Goal: Use online tool/utility: Utilize a website feature to perform a specific function

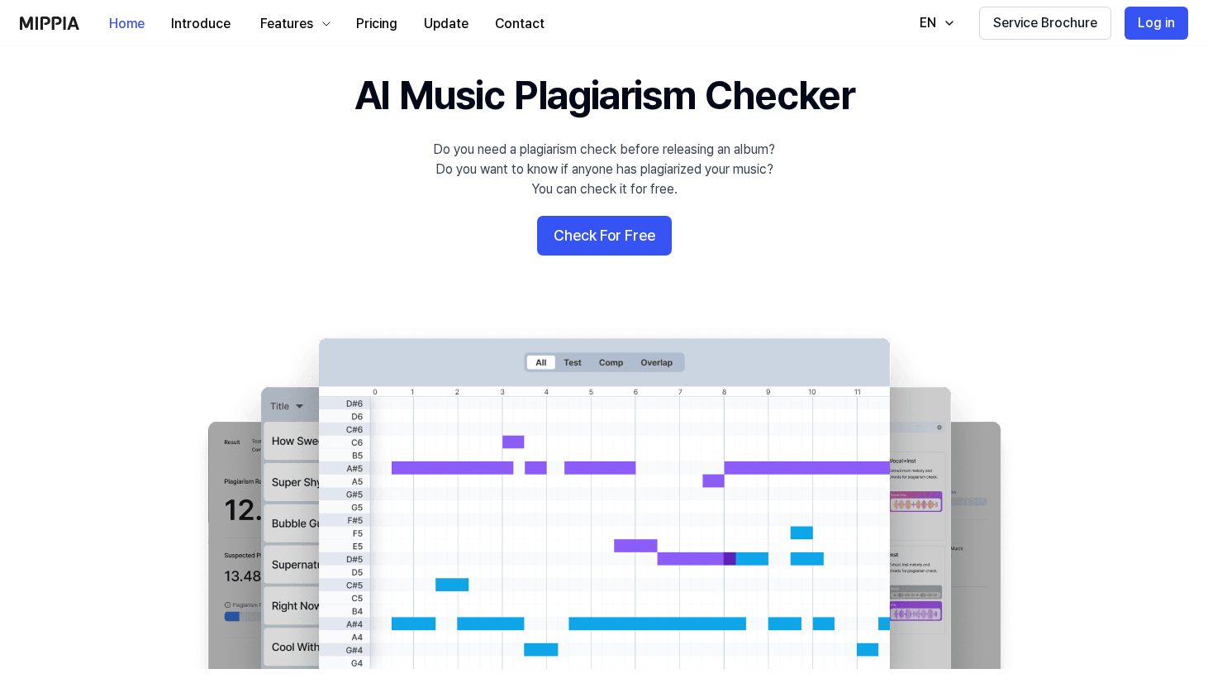
scroll to position [55, 0]
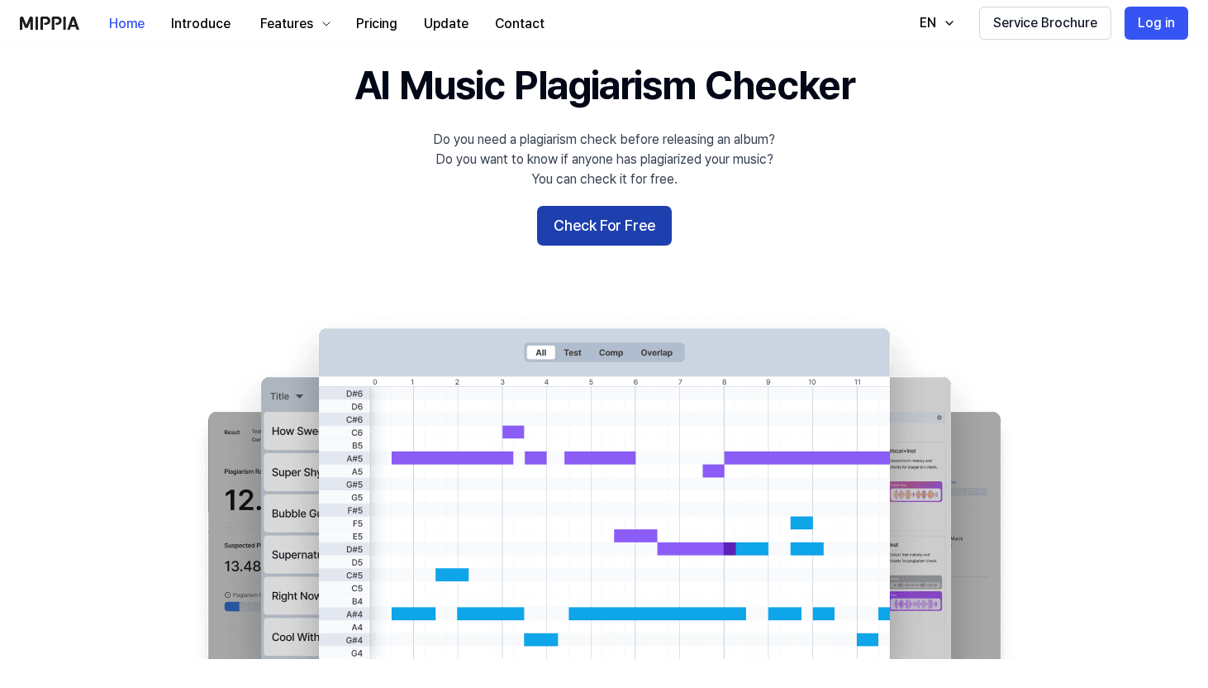
click at [621, 226] on button "Check For Free" at bounding box center [604, 226] width 135 height 40
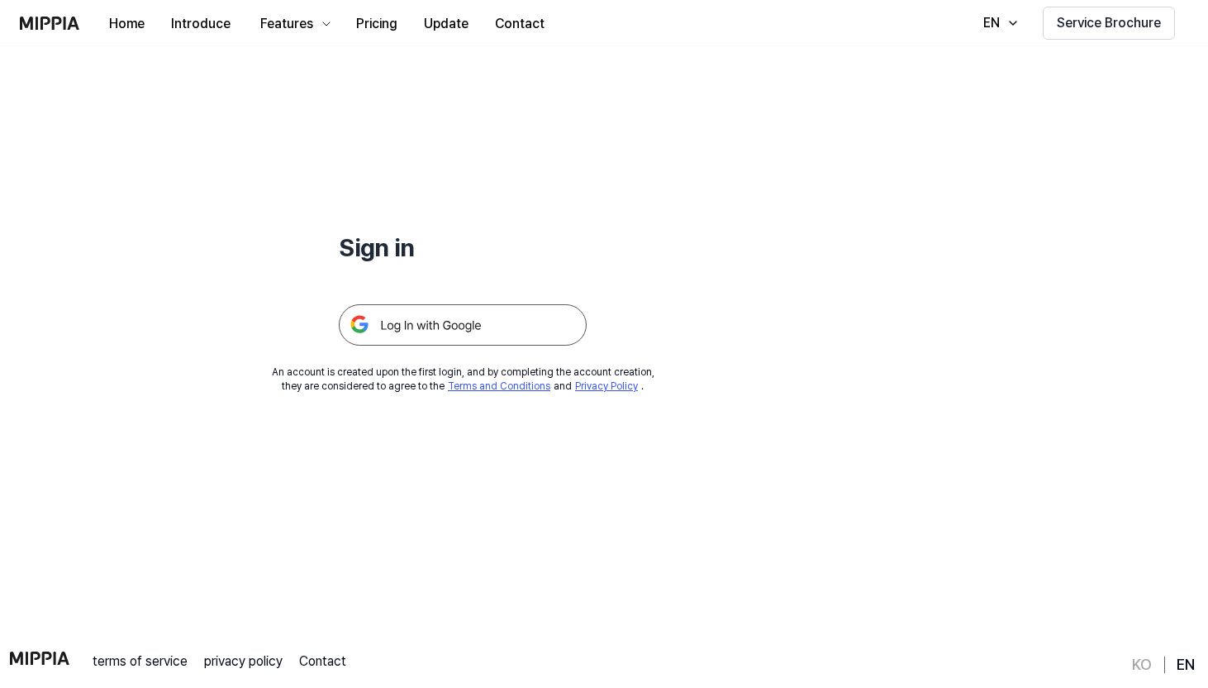
scroll to position [0, 0]
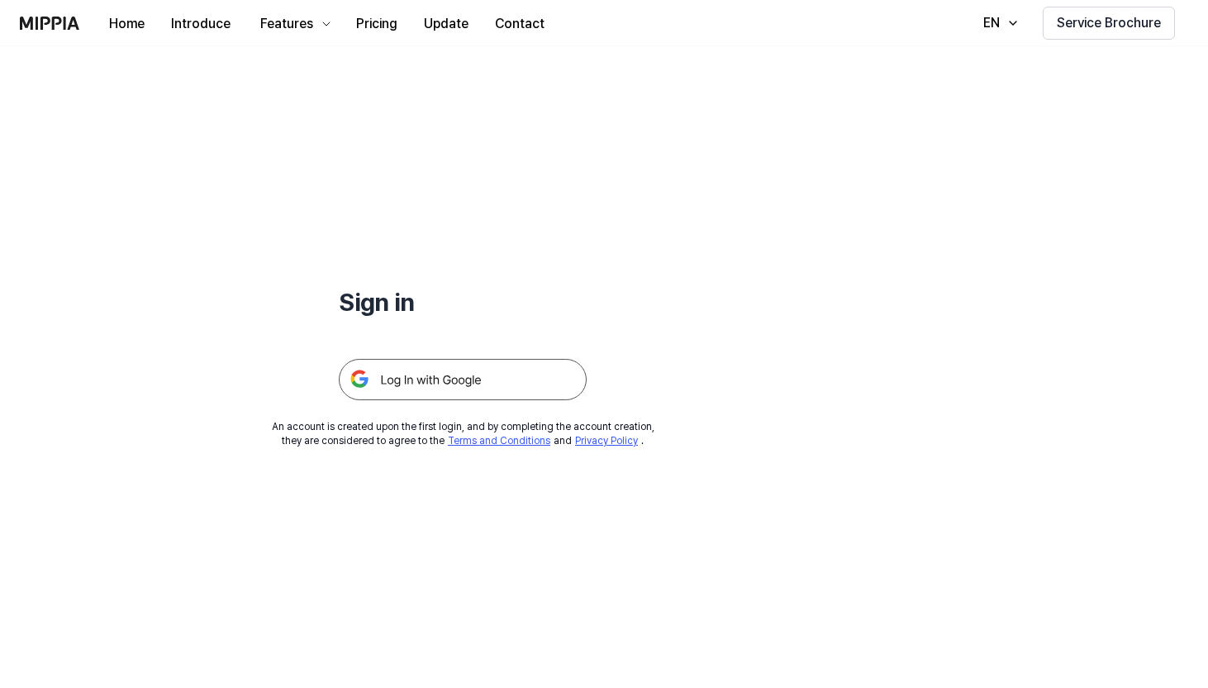
click at [445, 385] on img at bounding box center [463, 379] width 248 height 41
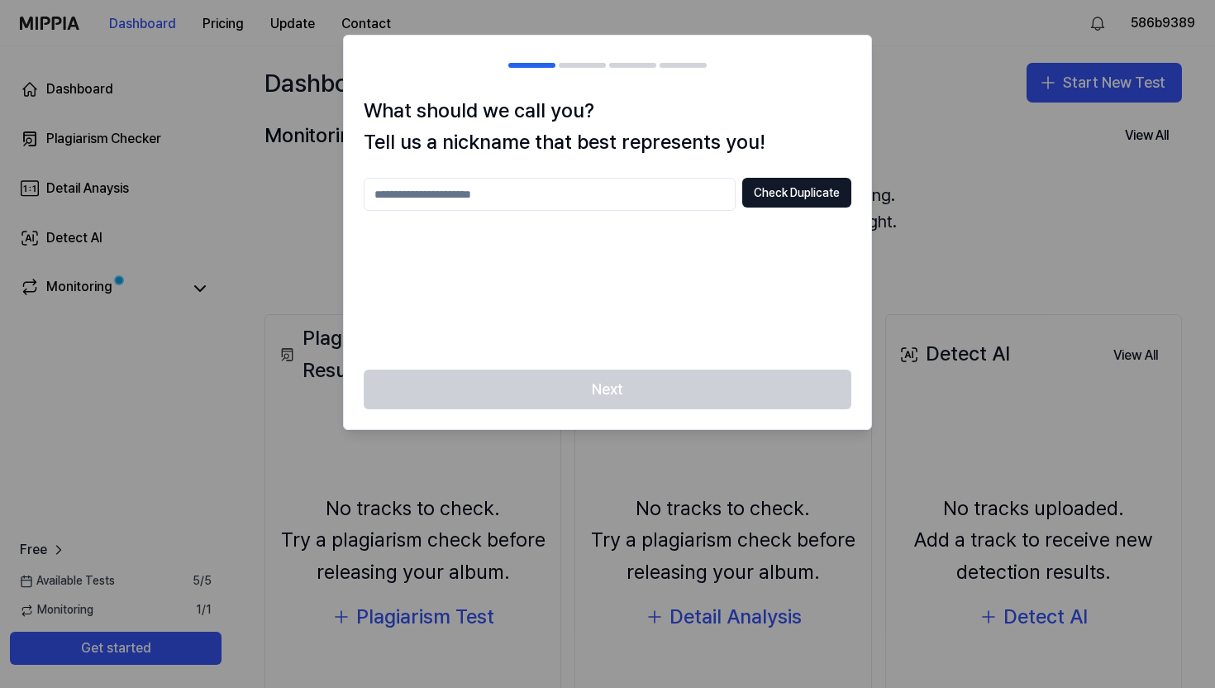
click at [670, 198] on input "text" at bounding box center [550, 194] width 372 height 33
type input "*******"
click at [816, 188] on button "Check Duplicate" at bounding box center [796, 193] width 109 height 30
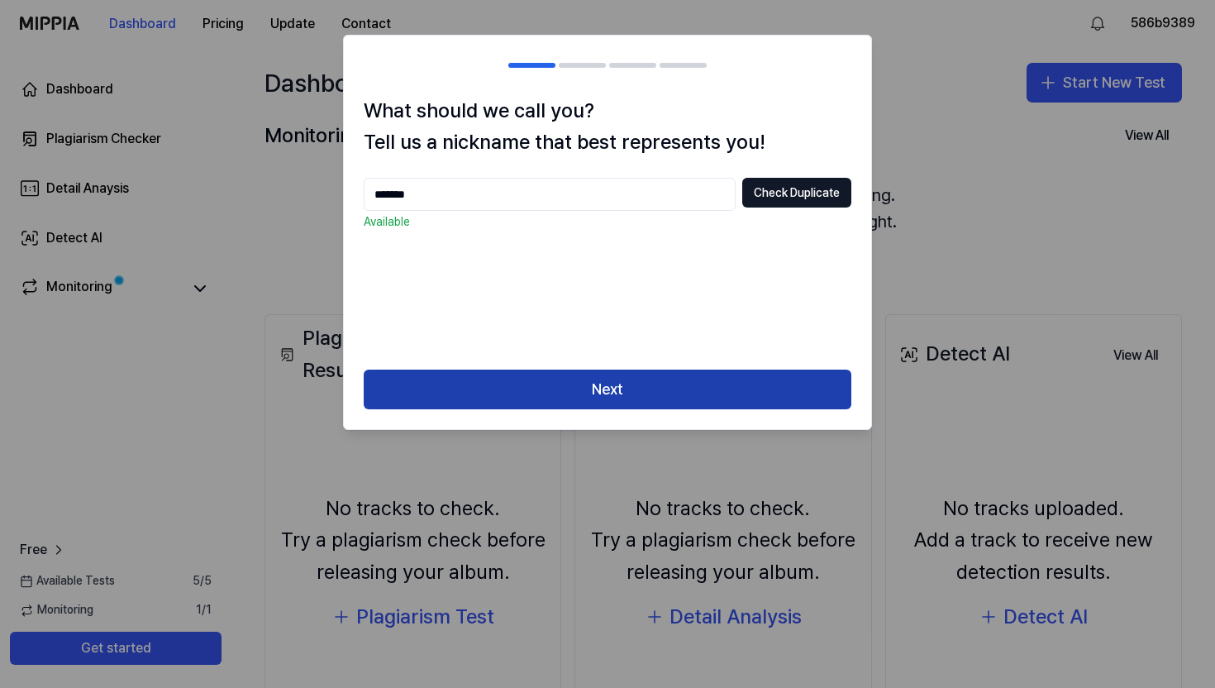
click at [688, 402] on button "Next" at bounding box center [608, 389] width 488 height 40
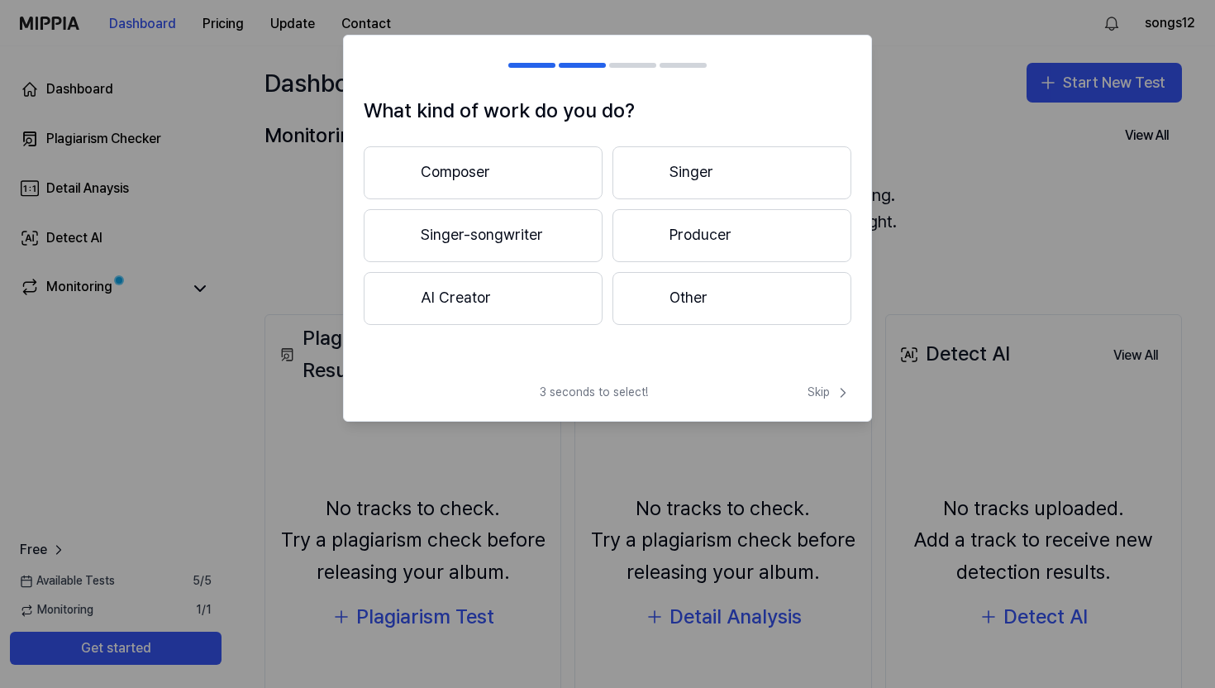
click at [514, 325] on div "What kind of work do you do? Composer Singer Singer-songwriter Producer AI Crea…" at bounding box center [607, 233] width 527 height 276
click at [515, 304] on button "AI Creator" at bounding box center [483, 298] width 239 height 53
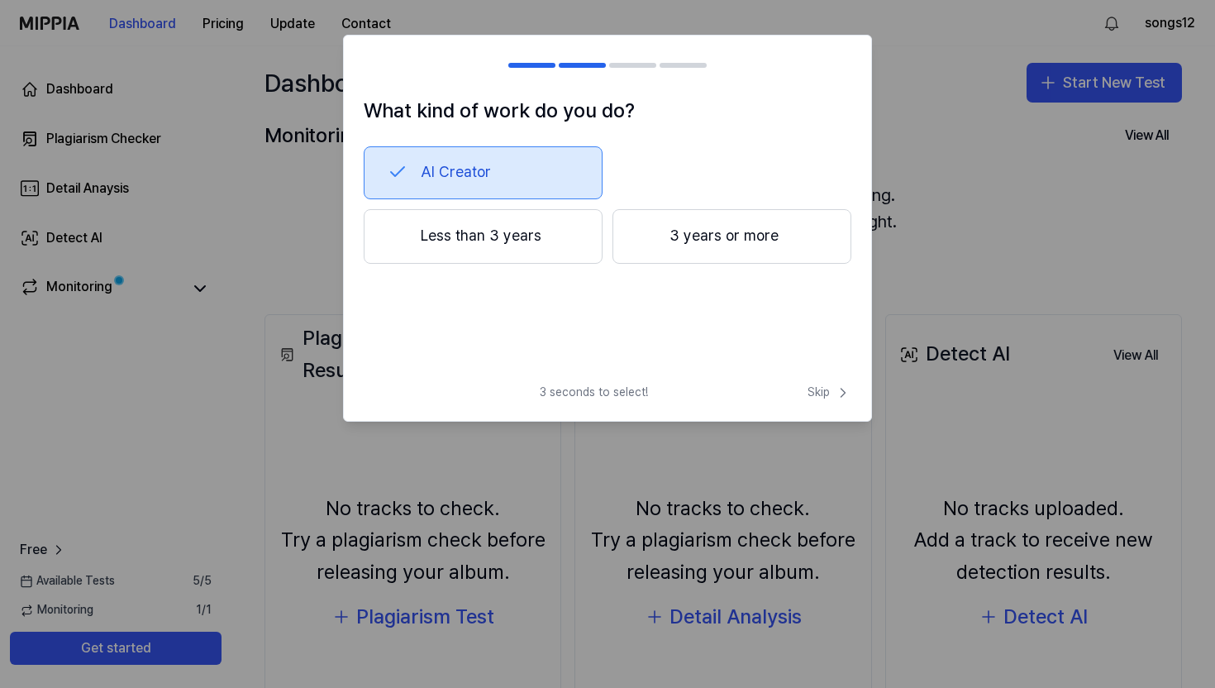
click at [531, 252] on button "Less than 3 years" at bounding box center [483, 236] width 239 height 55
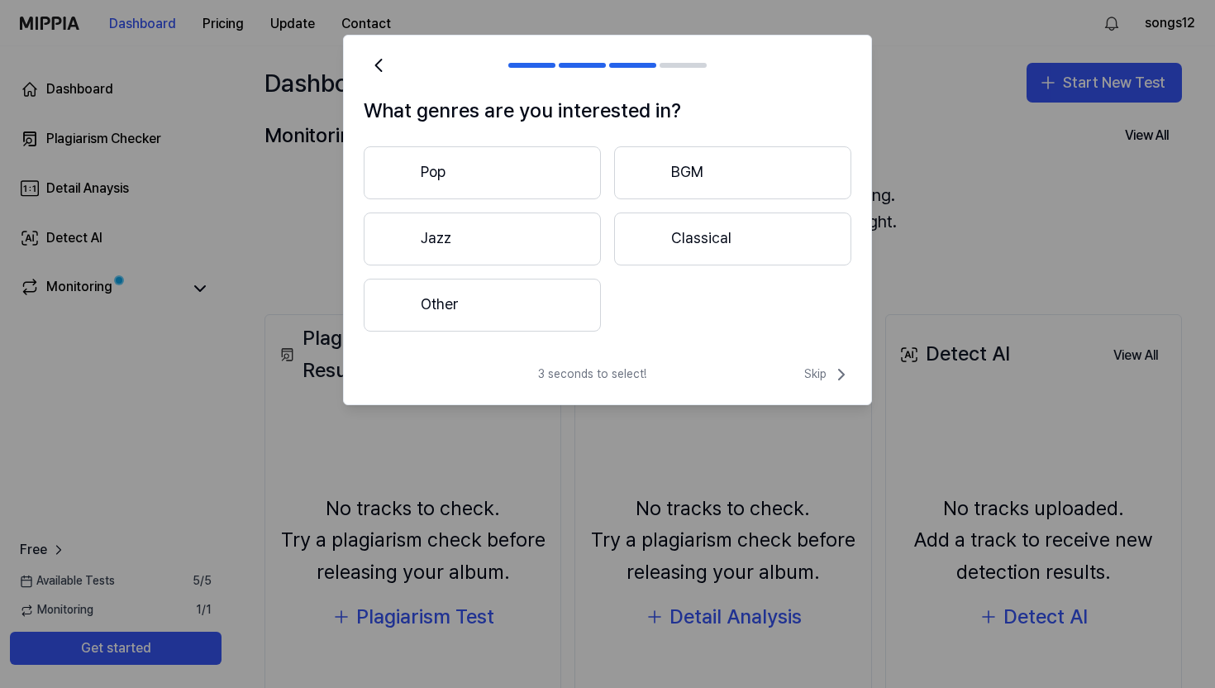
click at [537, 177] on button "Pop" at bounding box center [482, 172] width 237 height 53
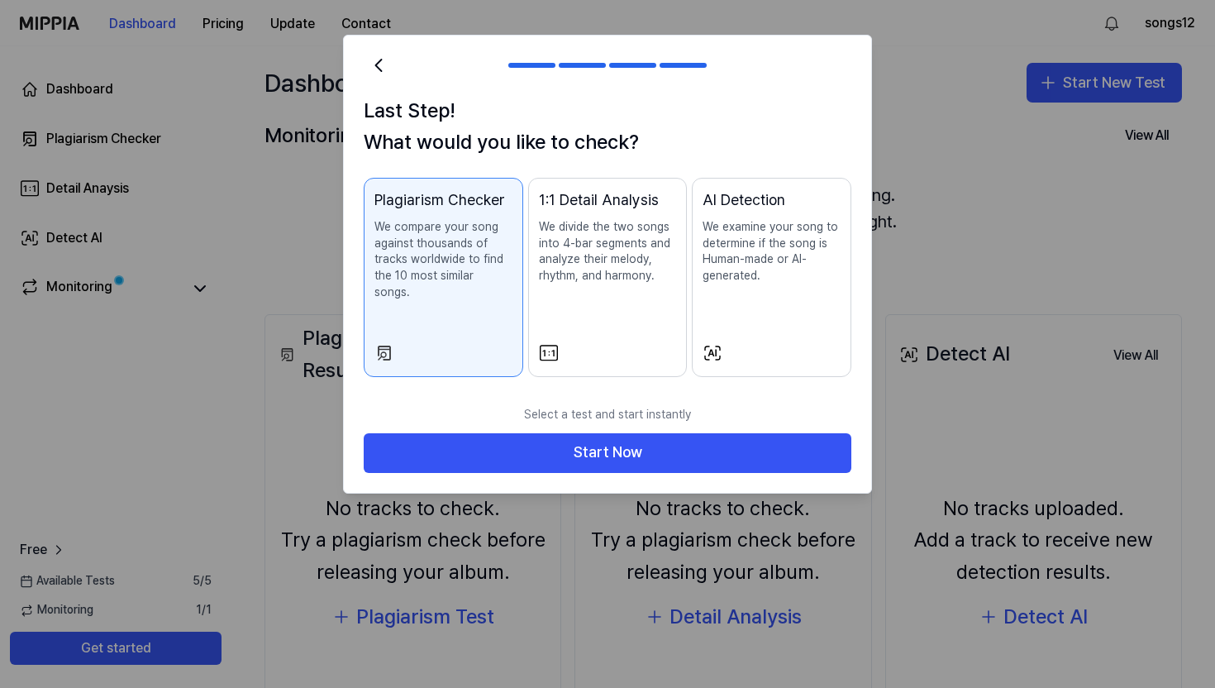
click at [711, 285] on div "AI Detection We examine your song to determine if the song is Human-made or AI-…" at bounding box center [771, 252] width 138 height 128
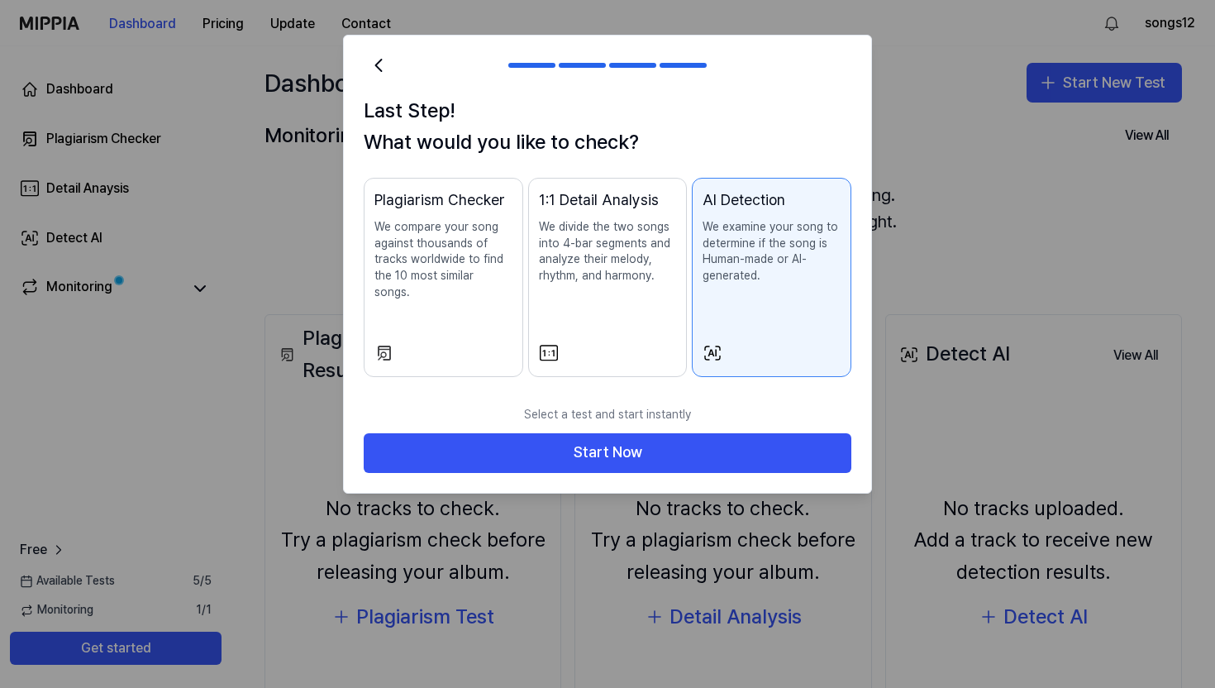
click at [474, 267] on p "We compare your song against thousands of tracks worldwide to find the 10 most …" at bounding box center [443, 259] width 138 height 81
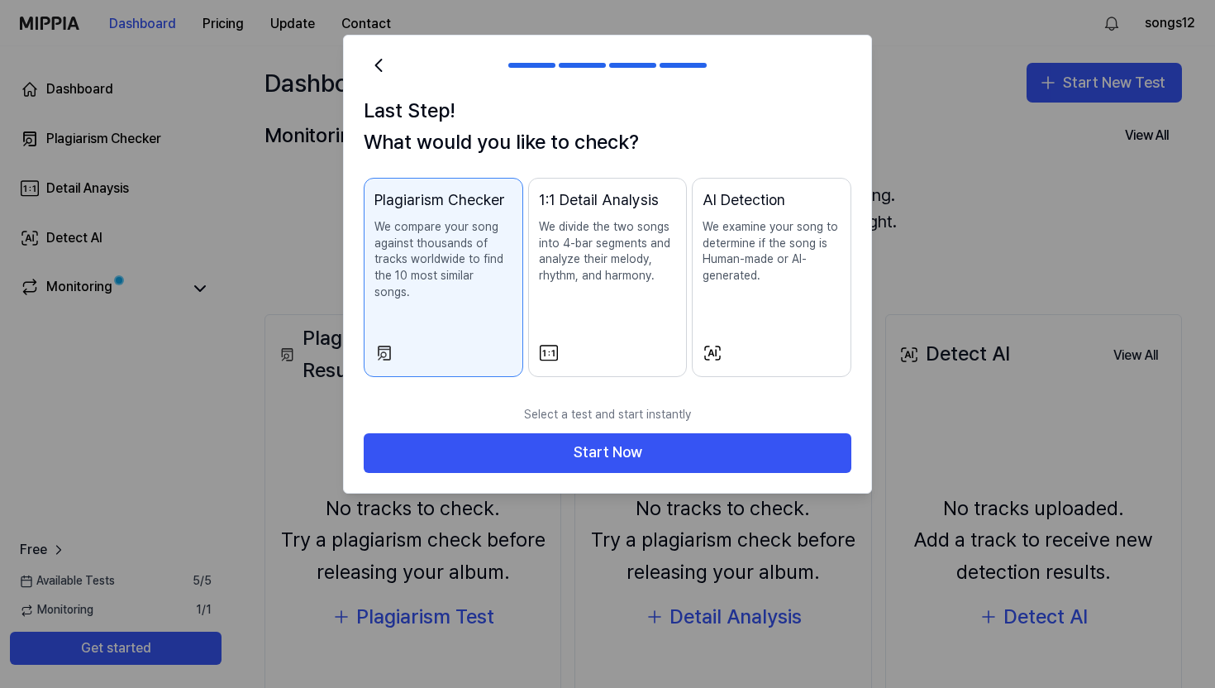
click at [450, 302] on div "Plagiarism Checker We compare your song against thousands of tracks worldwide t…" at bounding box center [443, 260] width 138 height 145
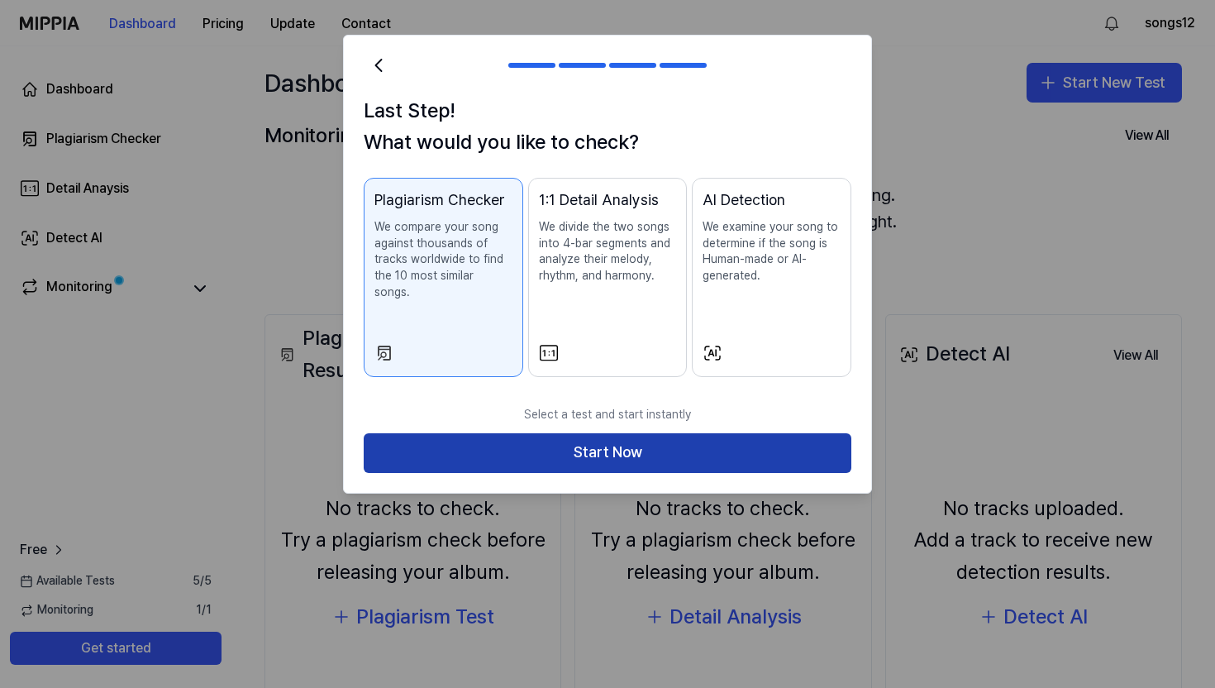
click at [562, 444] on button "Start Now" at bounding box center [608, 453] width 488 height 40
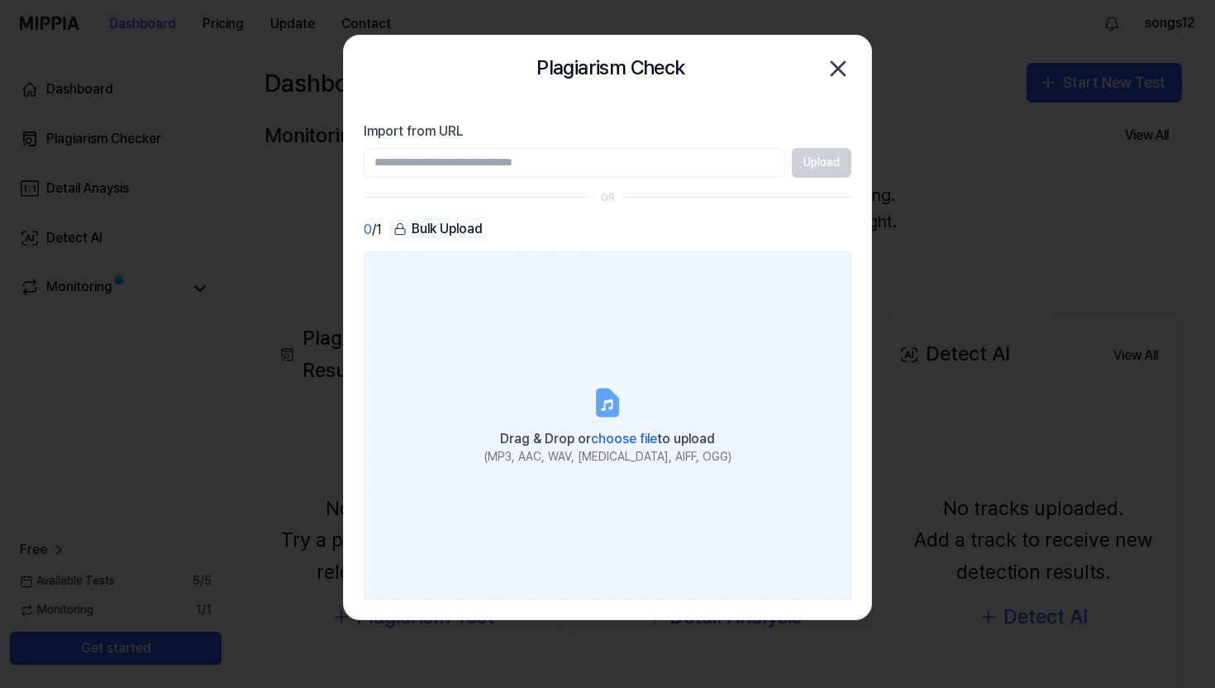
click at [612, 450] on div "(MP3, AAC, WAV, [MEDICAL_DATA], AIFF, OGG)" at bounding box center [607, 457] width 247 height 17
click at [0, 0] on input "Drag & Drop or choose file to upload (MP3, AAC, WAV, [MEDICAL_DATA], AIFF, OGG)" at bounding box center [0, 0] width 0 height 0
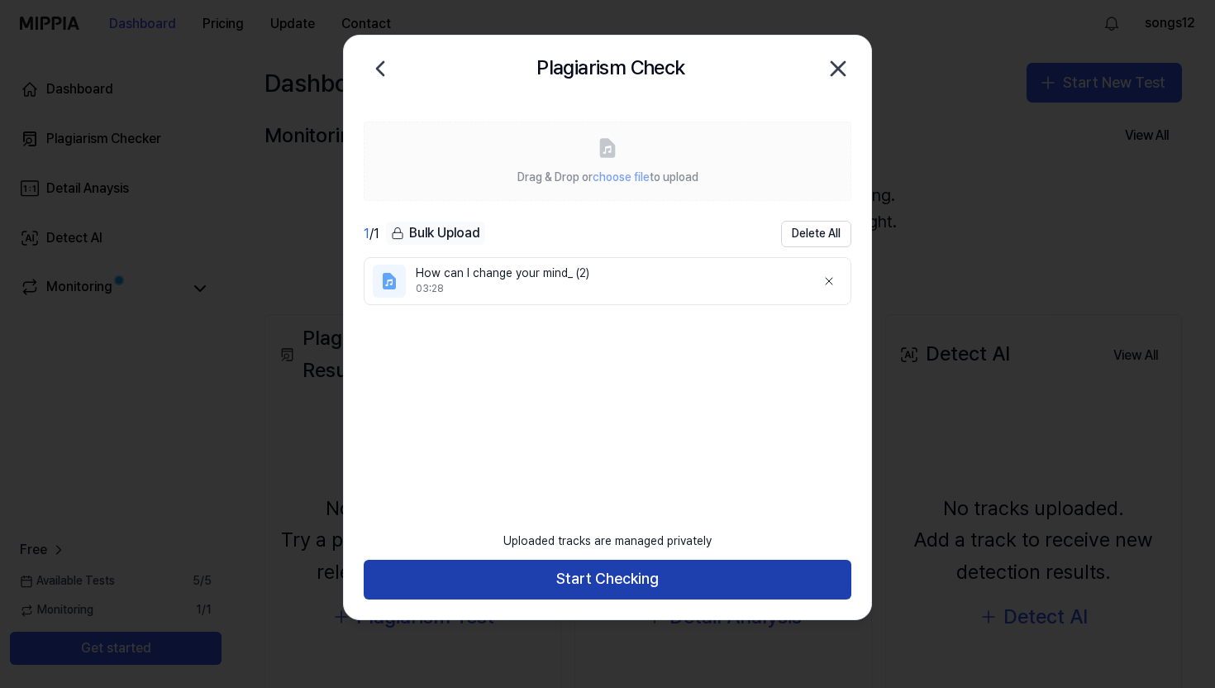
click at [588, 589] on button "Start Checking" at bounding box center [608, 579] width 488 height 40
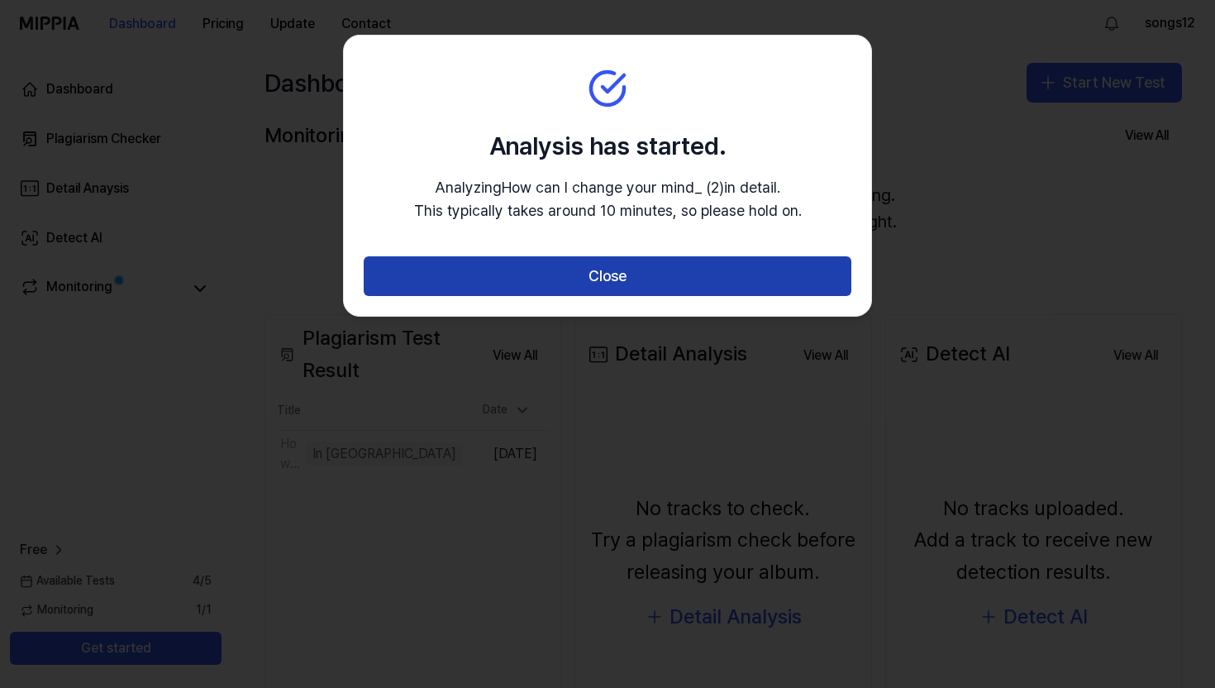
click at [644, 288] on button "Close" at bounding box center [608, 276] width 488 height 40
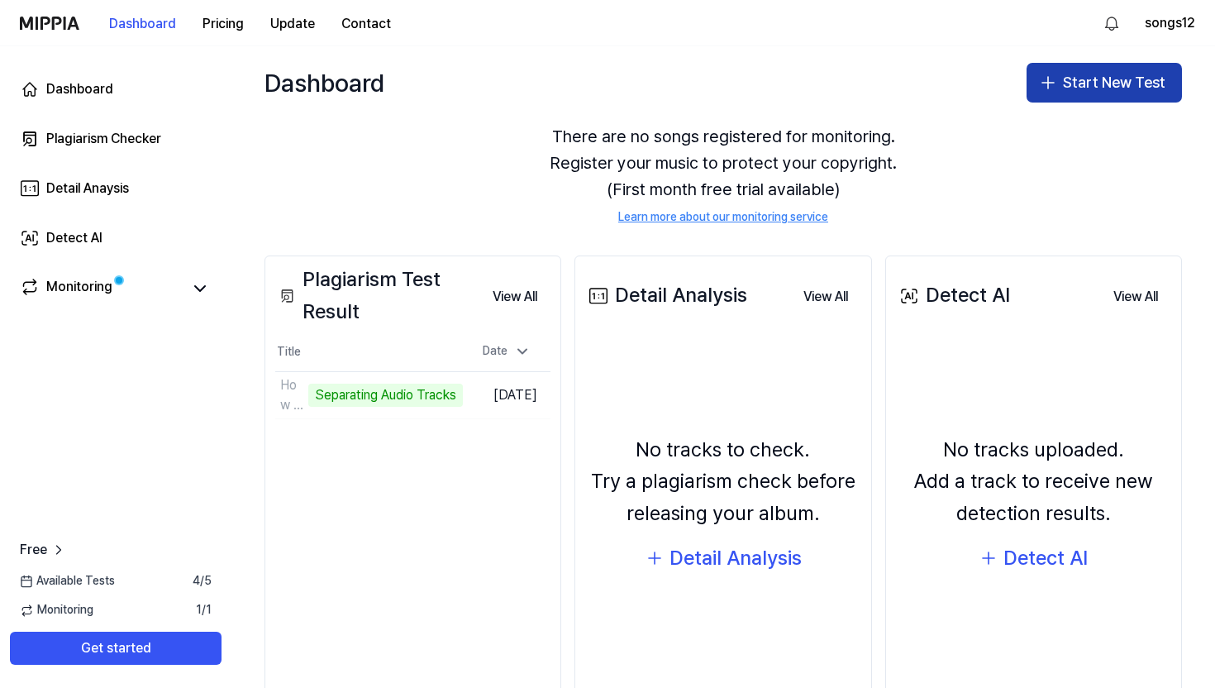
scroll to position [133, 0]
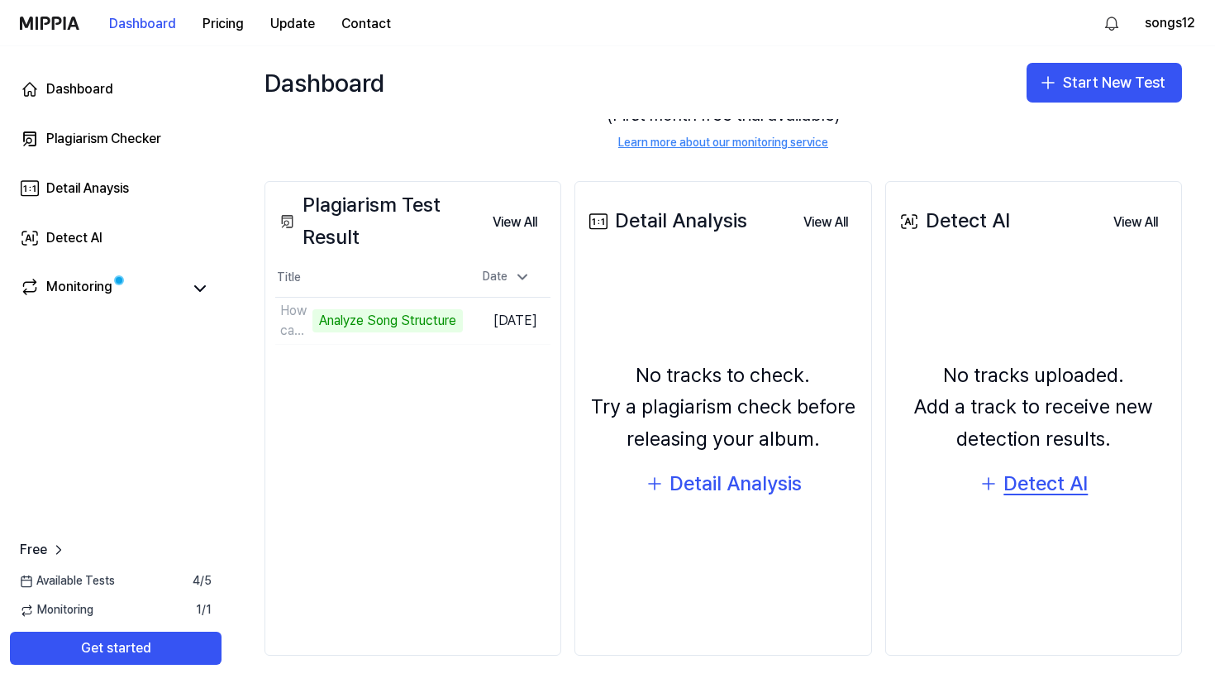
click at [1029, 485] on div "Detect AI" at bounding box center [1045, 483] width 84 height 31
